Goal: Task Accomplishment & Management: Complete application form

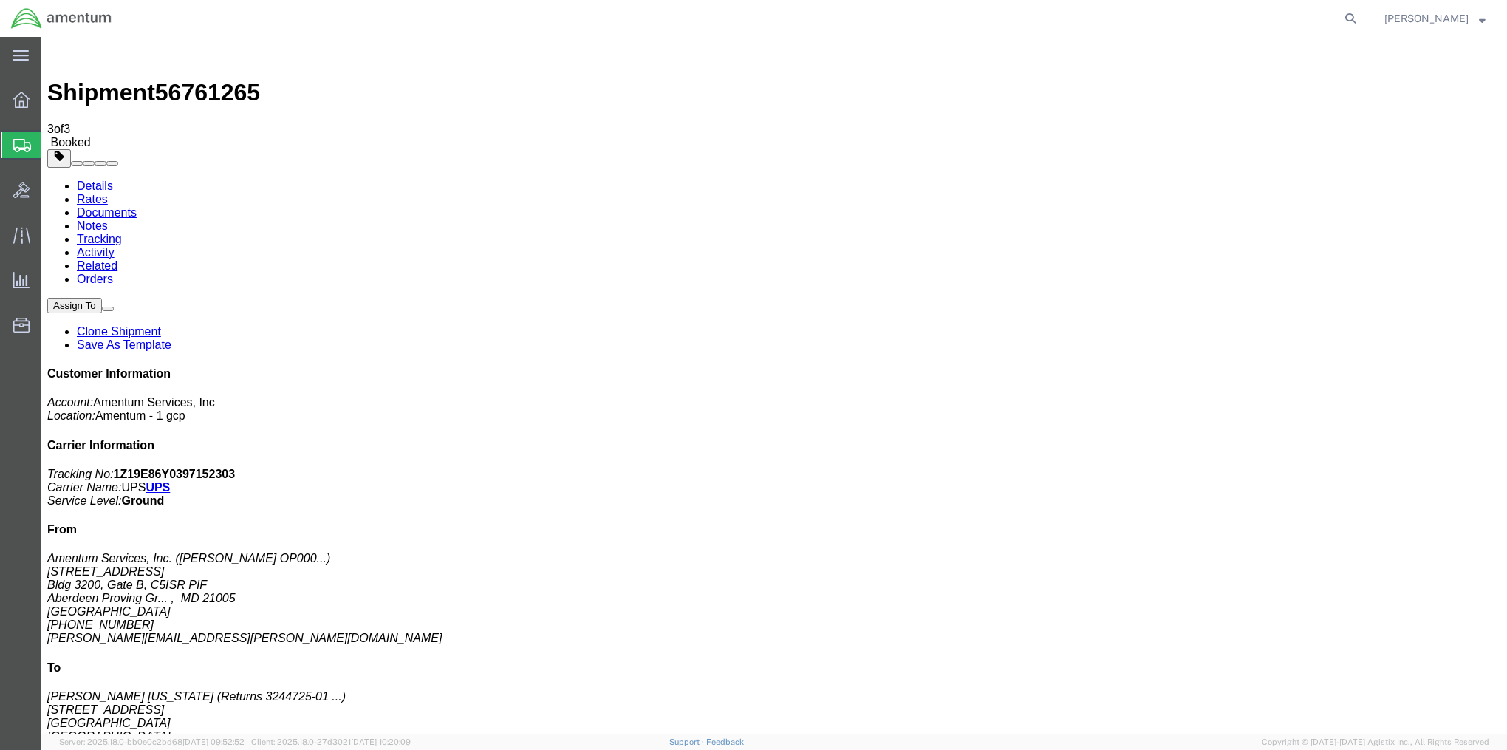
click at [0, 0] on span "Create Shipment" at bounding box center [0, 0] width 0 height 0
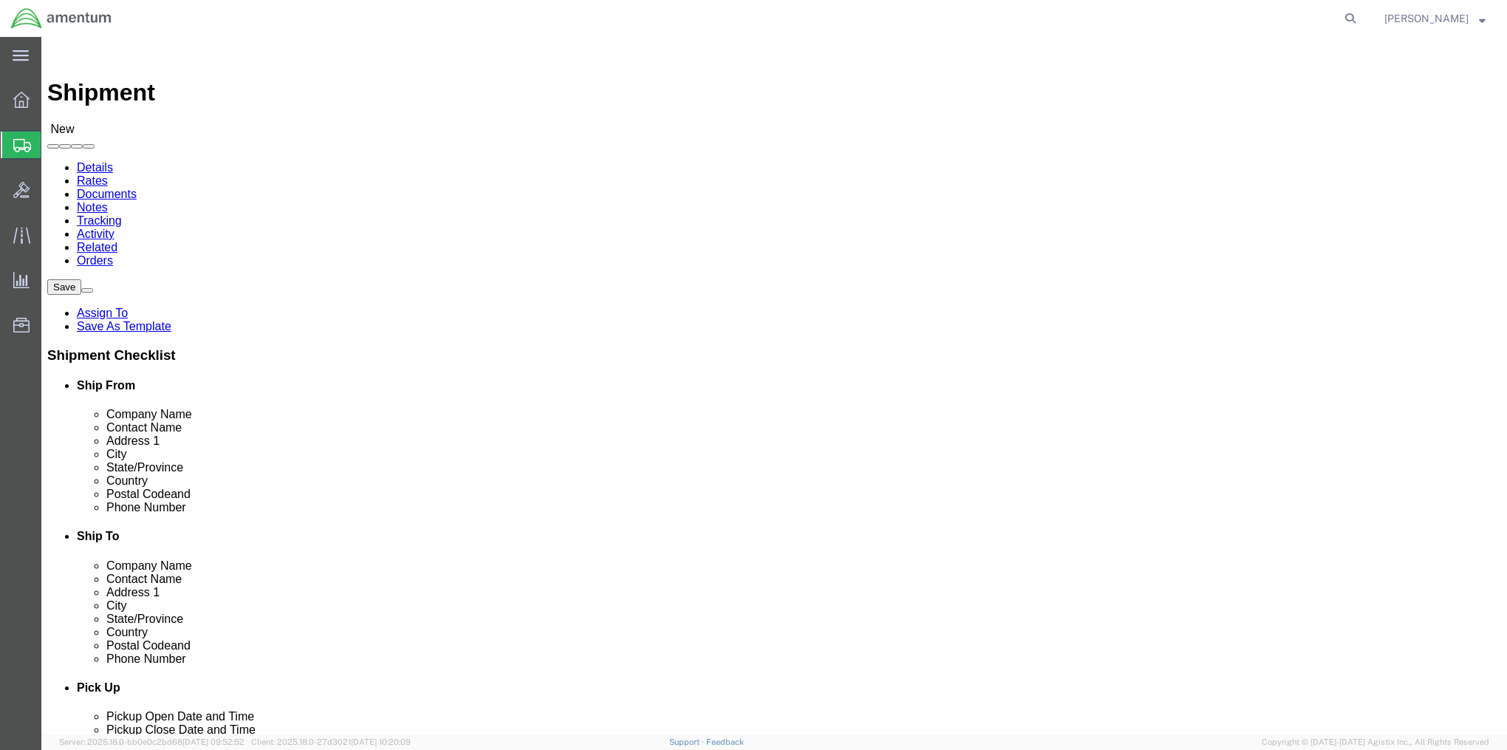
select select "MYPROFILE"
select select "MD"
click link "ADDITIONAL INFORMATION"
click input "text"
type input "Anterlers Hotel"
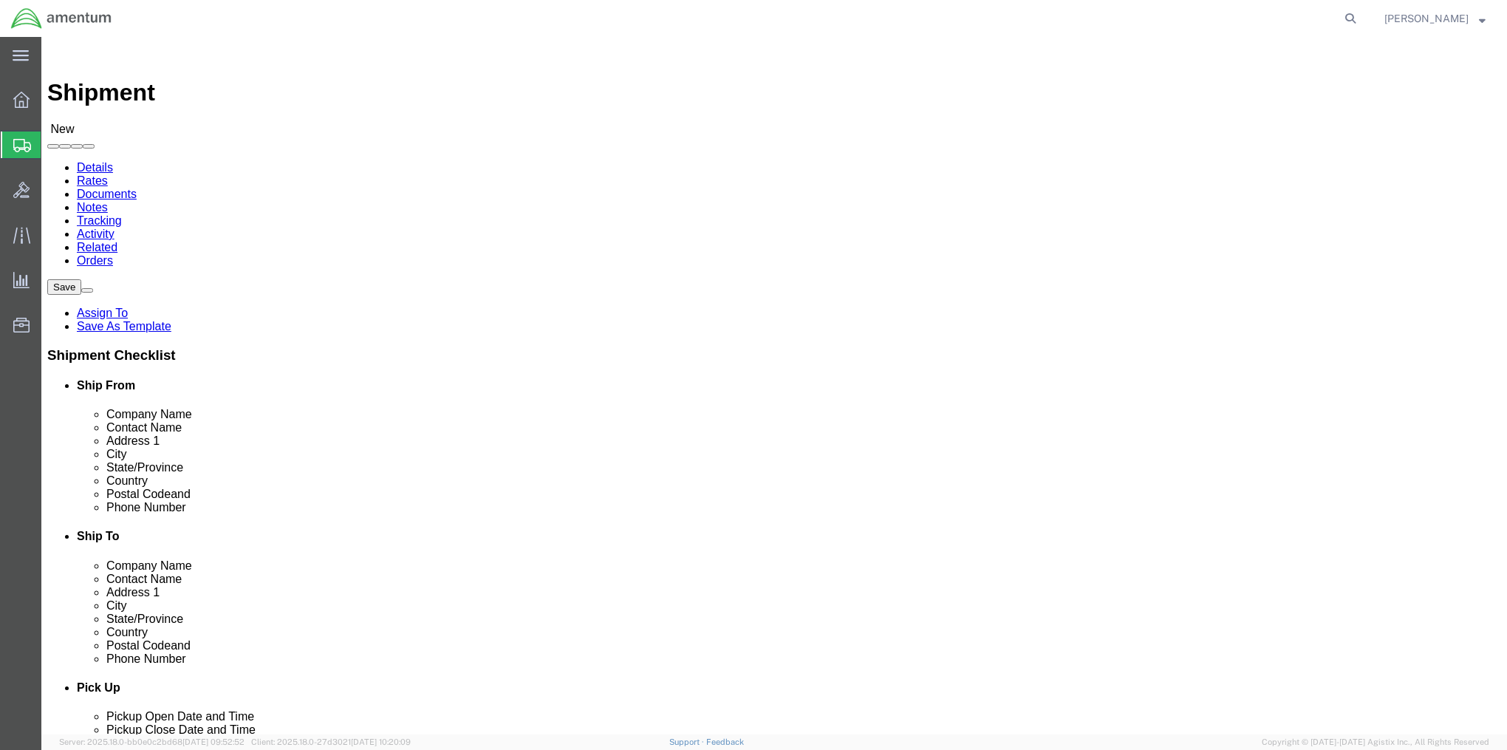
type input "Hotel Guest: [PERSON_NAME]"
type input "[STREET_ADDRESS]"
type input "[US_STATE][GEOGRAPHIC_DATA]"
type input "c"
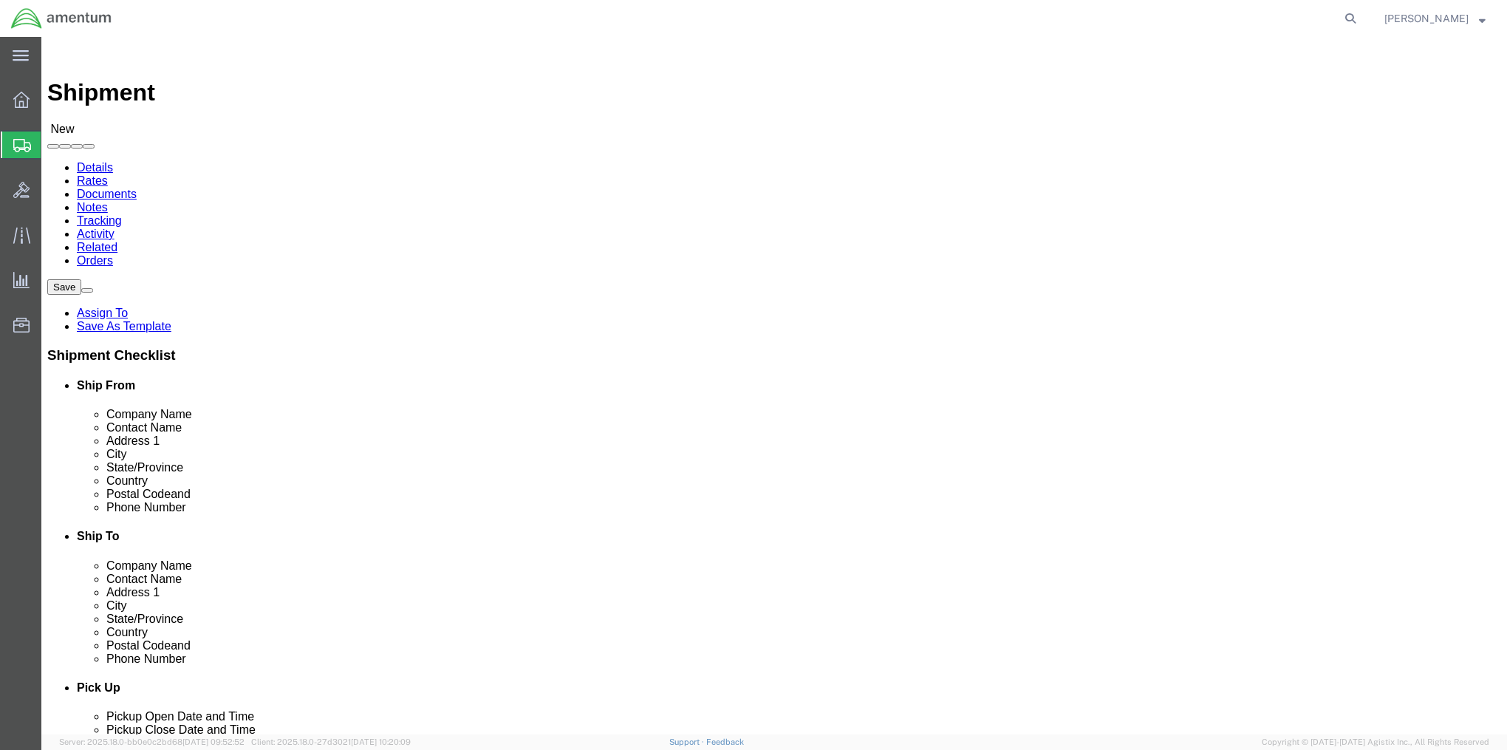
type input "colo"
type input "80903"
click input "text"
type input "7868017528"
click link "ADDITIONAL INFORMATION"
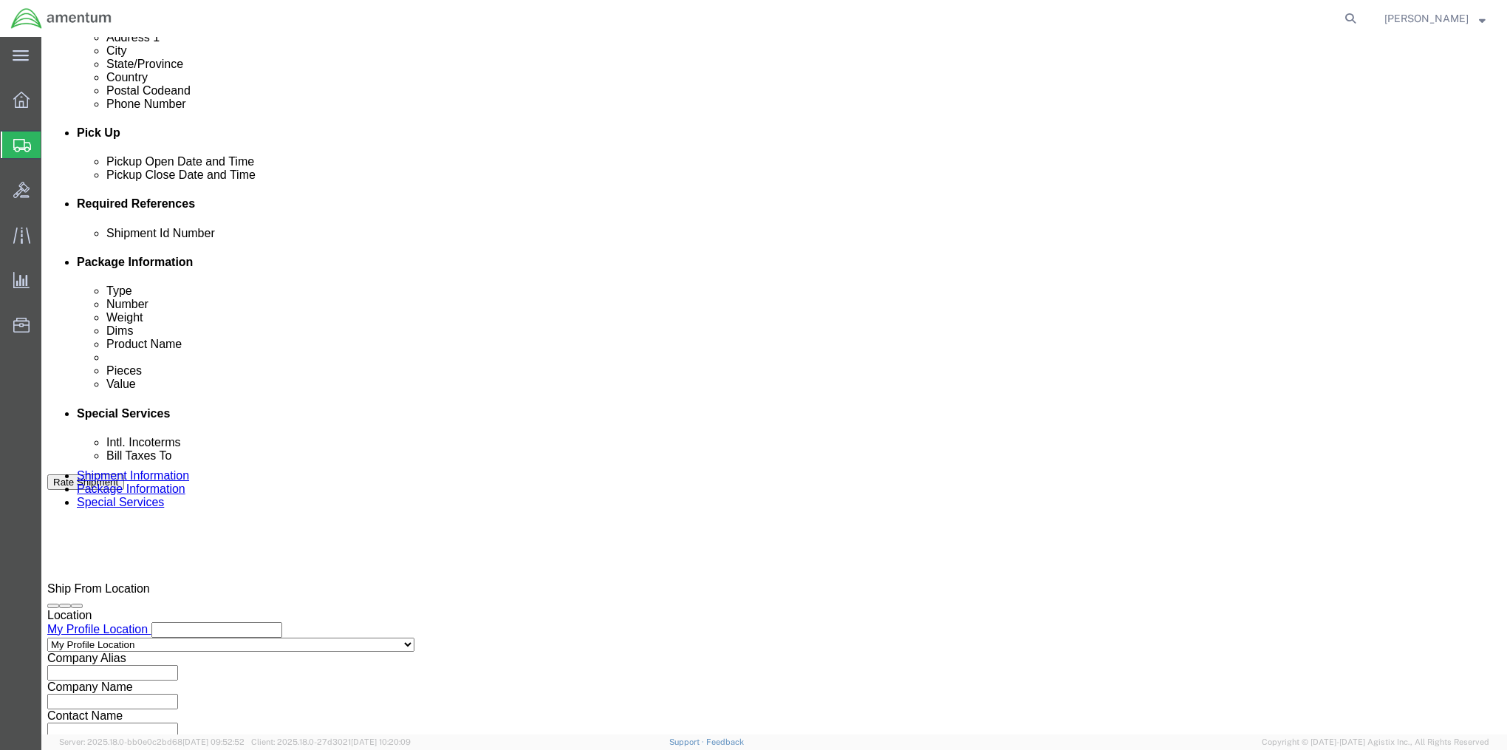
scroll to position [591, 0]
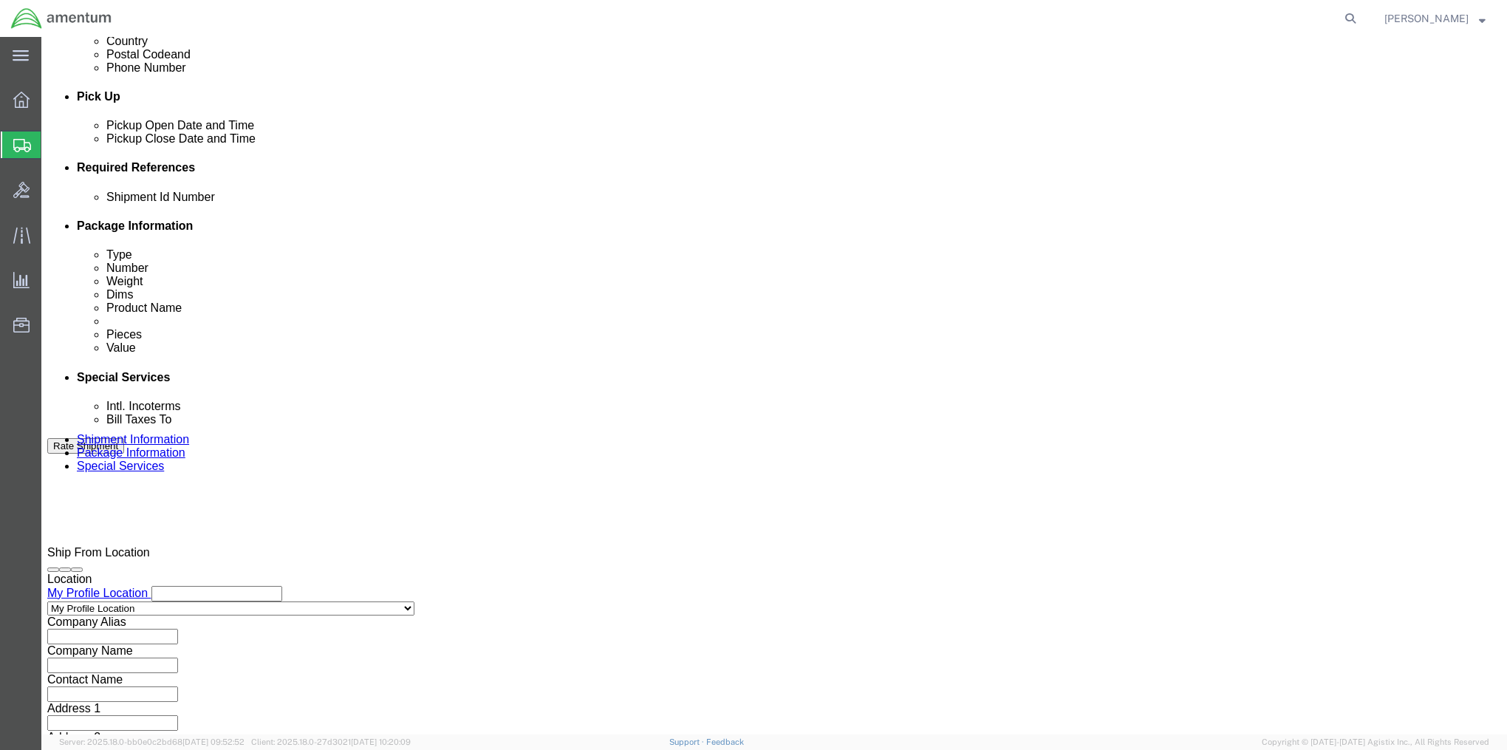
click input "text"
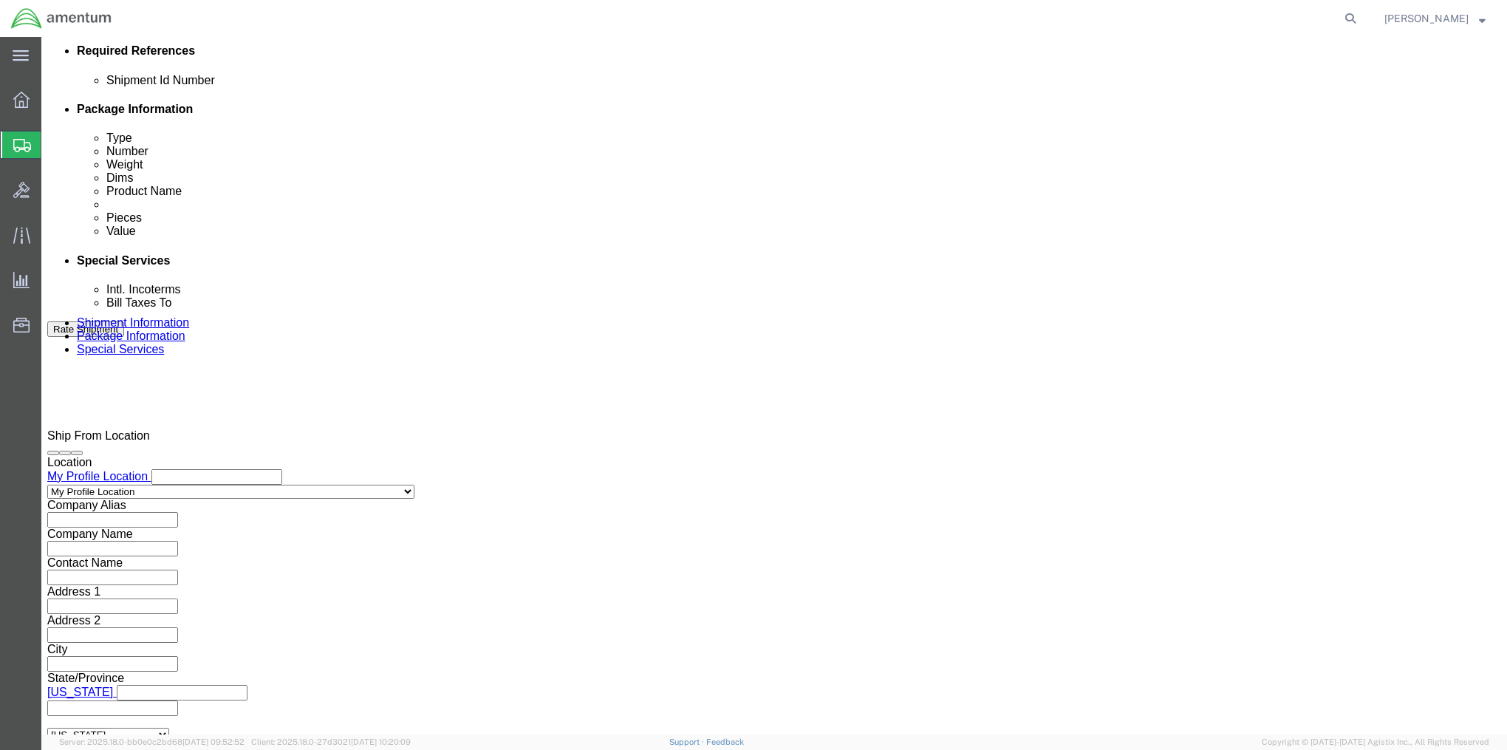
scroll to position [712, 0]
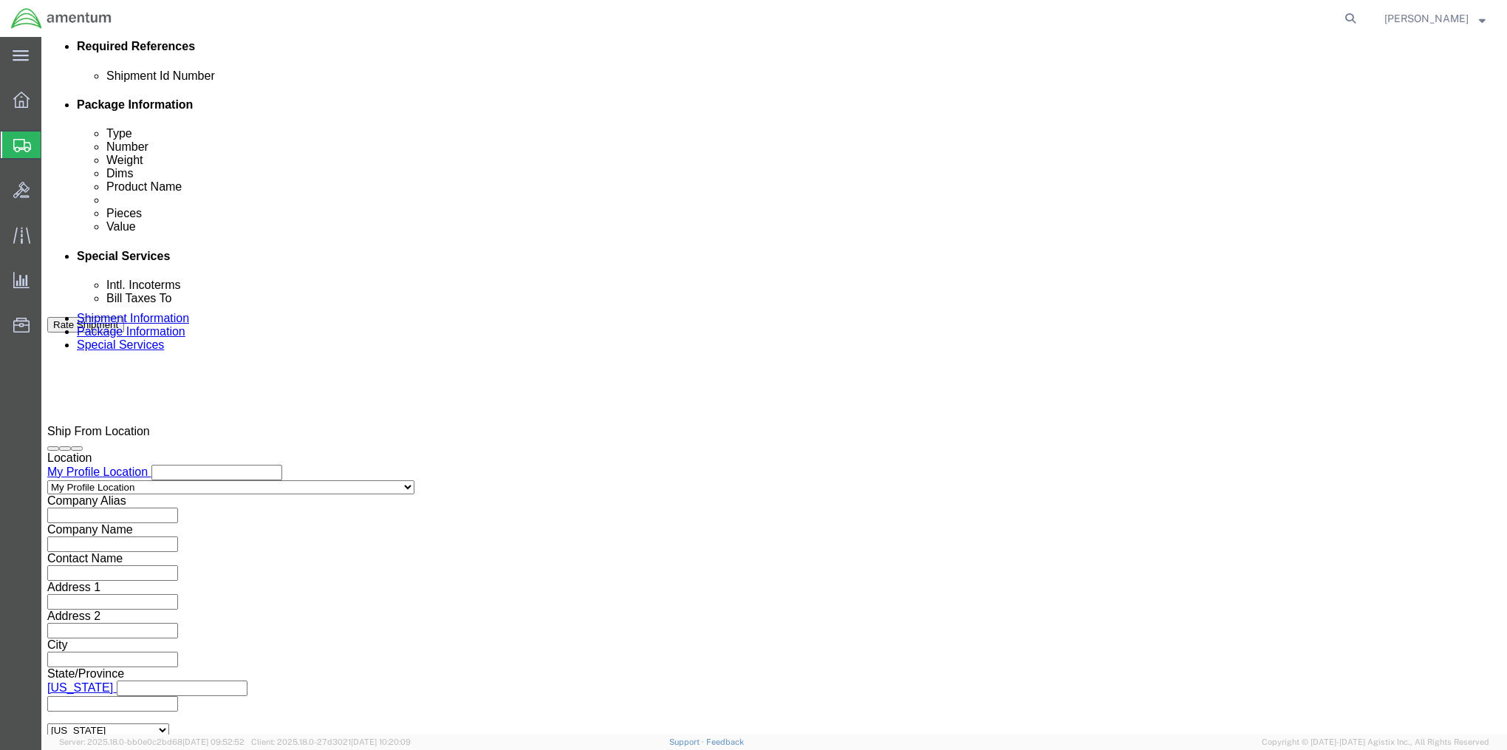
type input "2575.01.02.C.2002.4STP"
click button "Continue"
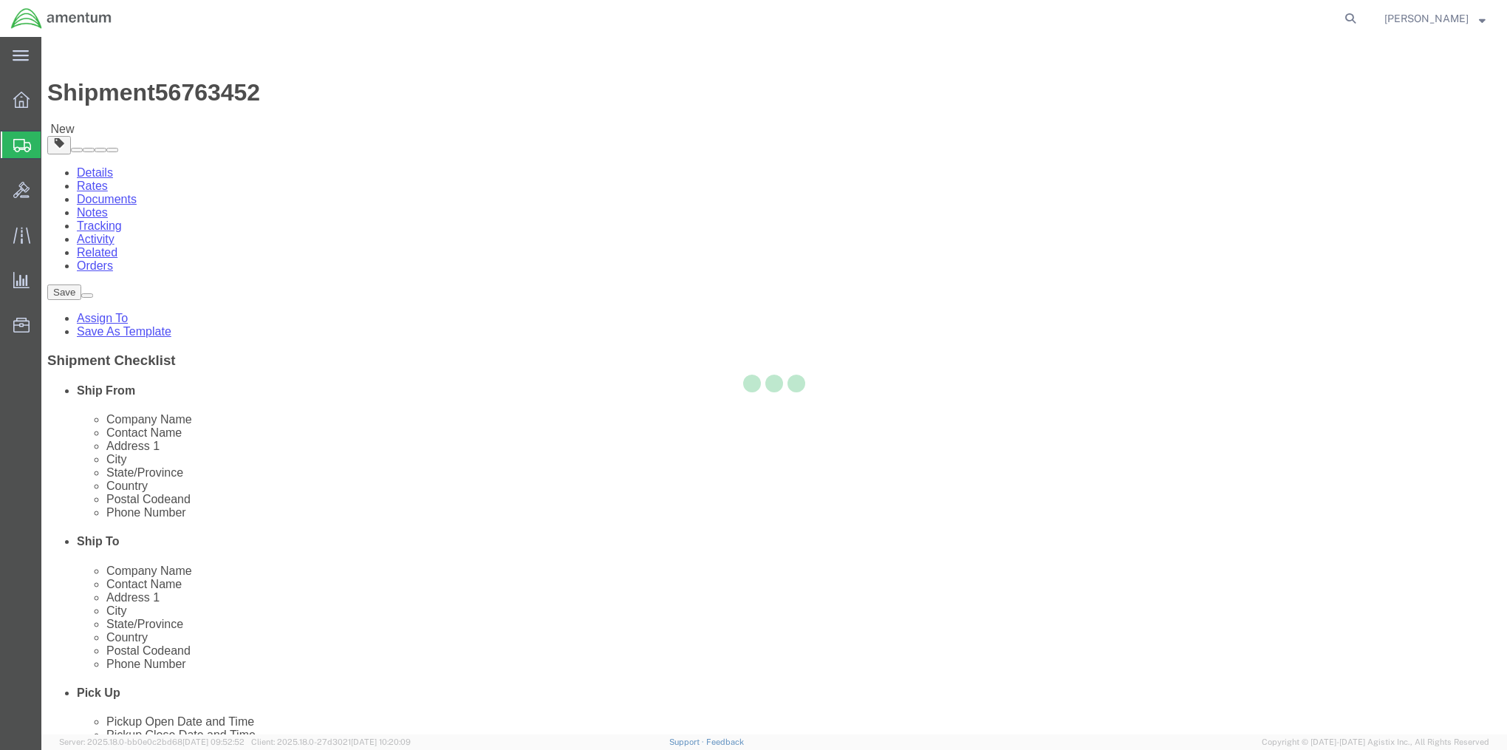
select select "CBOX"
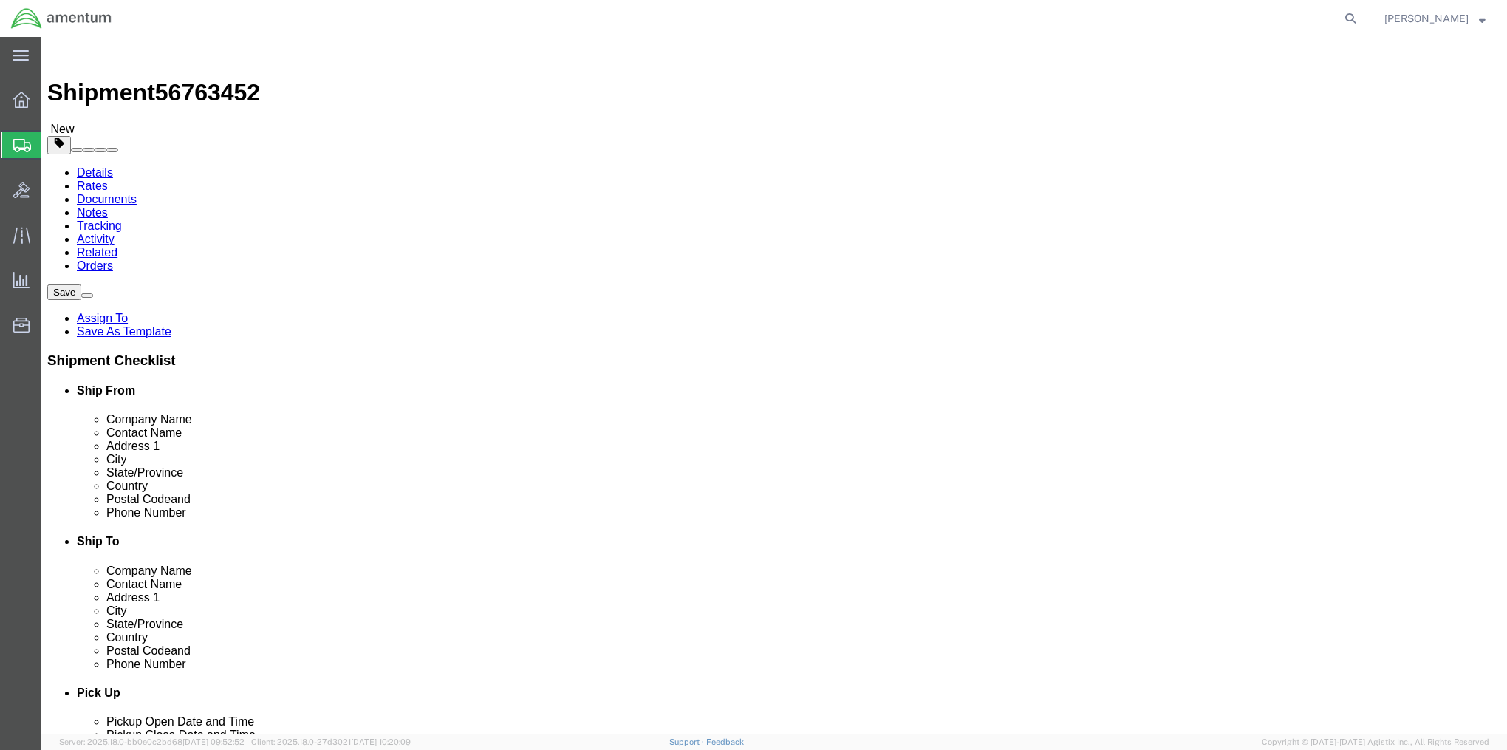
click input "text"
type input "13"
type input "11"
type input "2"
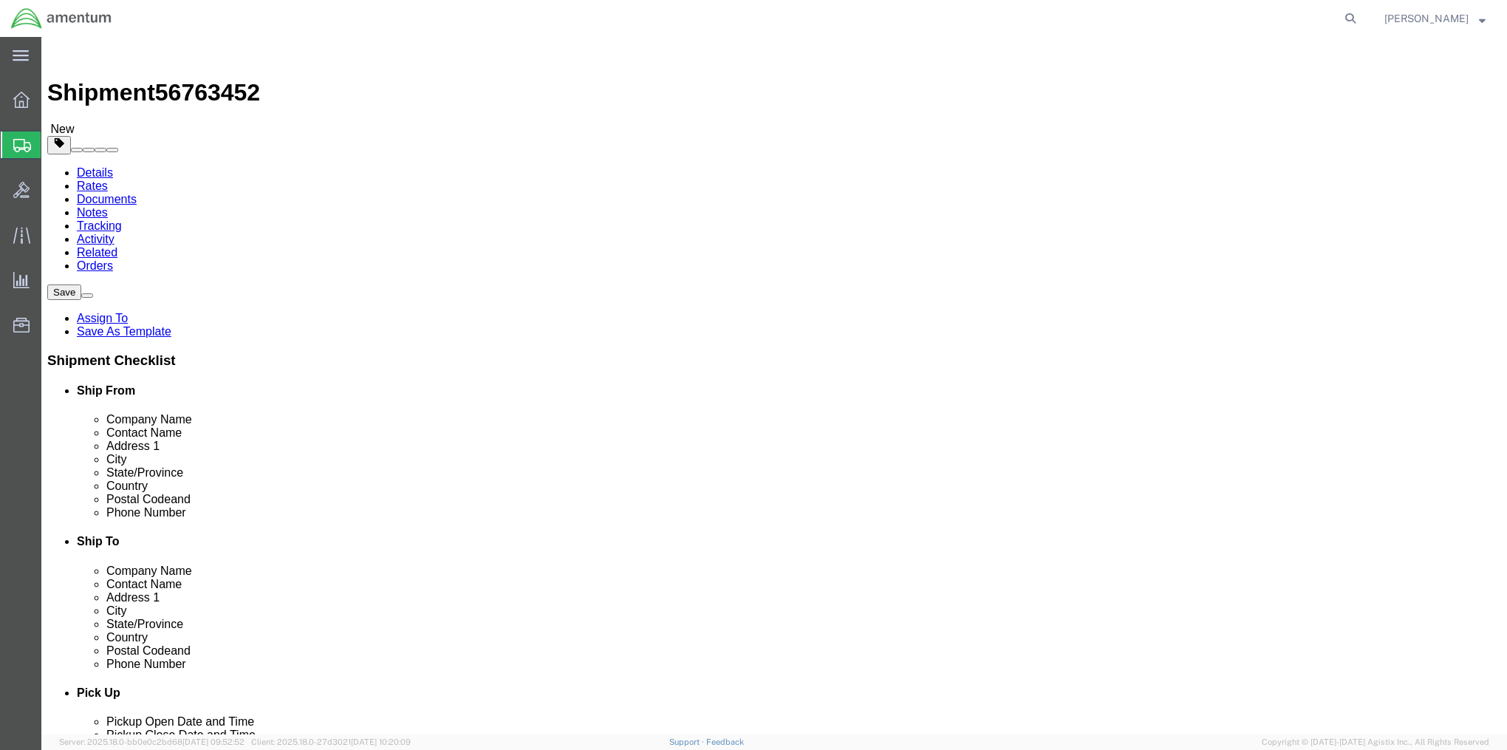
click div "Package Content # 1 x Package Type Select BCK Boxes Bale(s) Basket(s) Bolt(s) B…"
click link "Add Content"
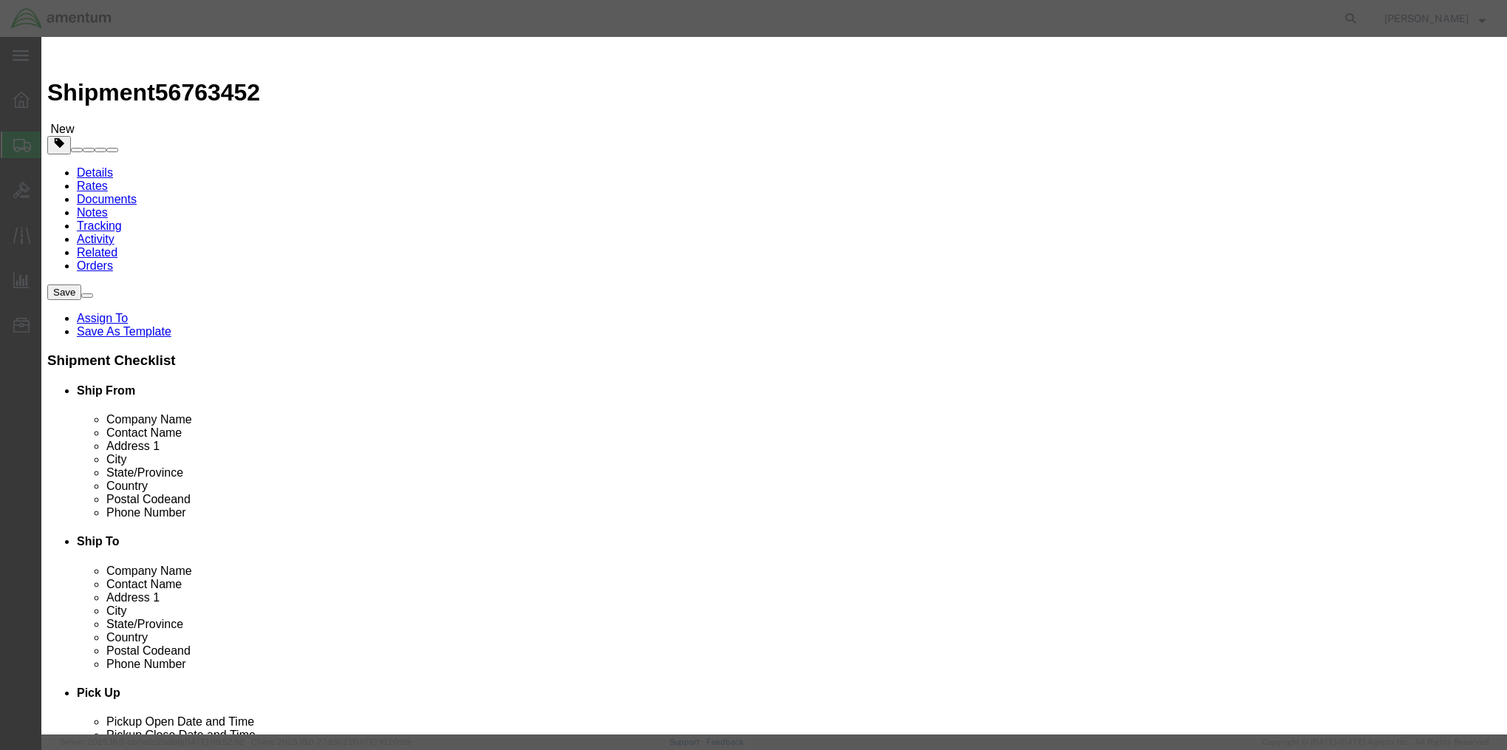
click input "text"
type input "Test Cable"
type input "1"
type input "500"
click button "Save & Close"
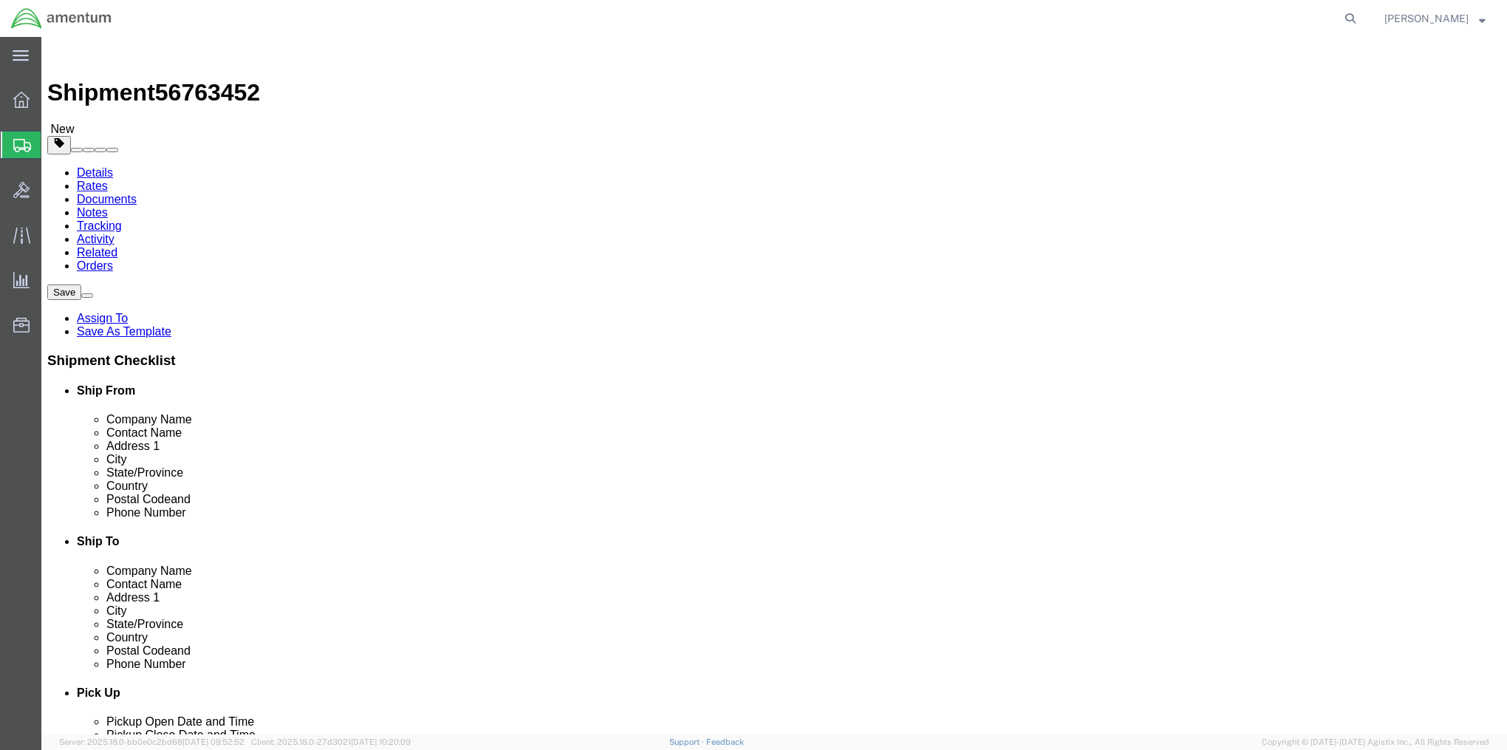
click button "Rate Shipment"
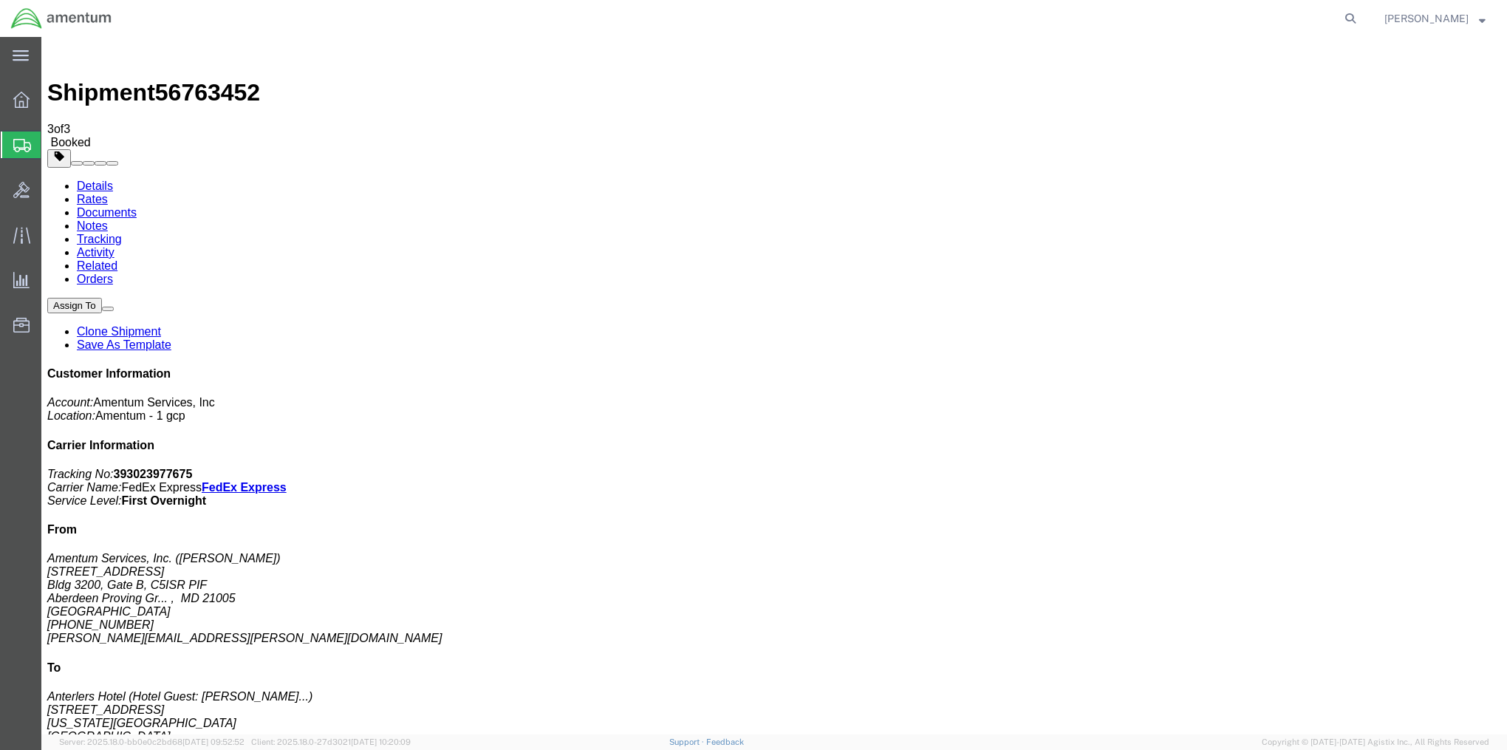
drag, startPoint x: 666, startPoint y: 207, endPoint x: 887, endPoint y: 344, distance: 260.7
